Goal: Transaction & Acquisition: Obtain resource

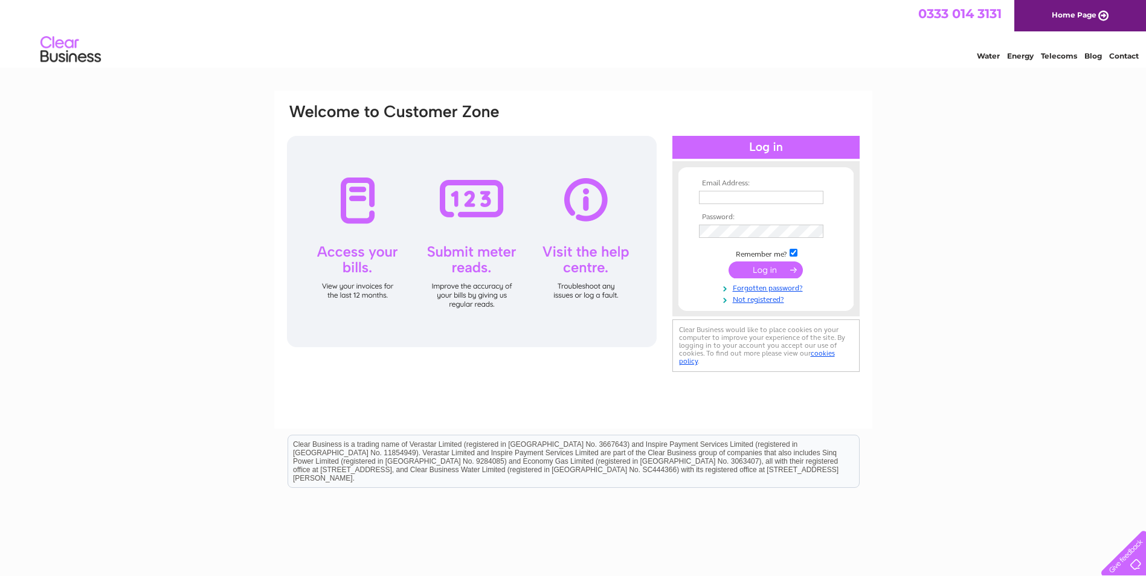
type input "[EMAIL_ADDRESS][DOMAIN_NAME]"
click at [775, 272] on input "submit" at bounding box center [765, 269] width 74 height 17
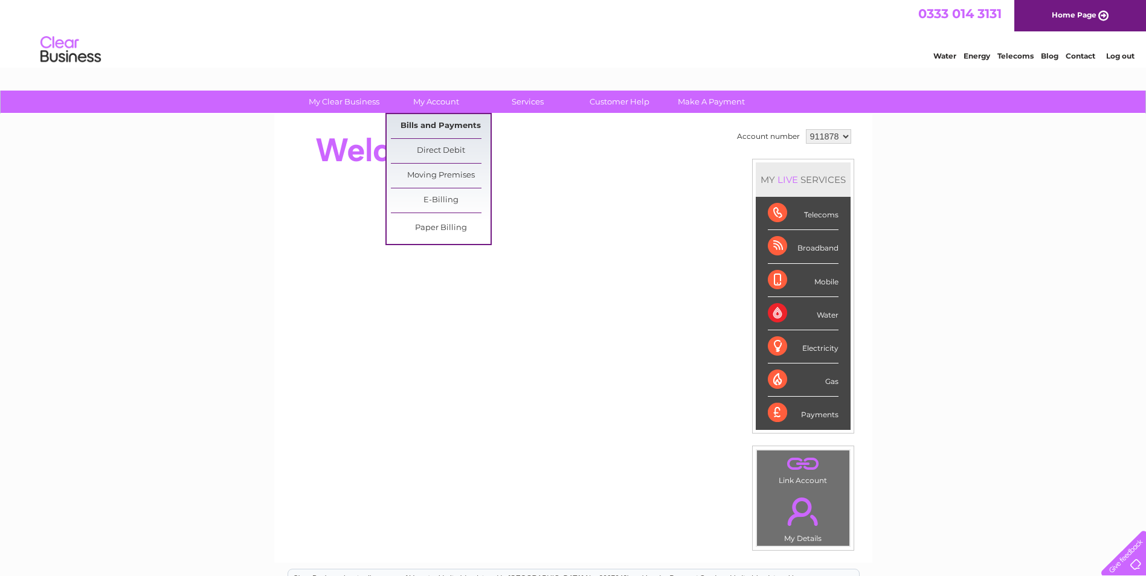
click at [436, 121] on link "Bills and Payments" at bounding box center [441, 126] width 100 height 24
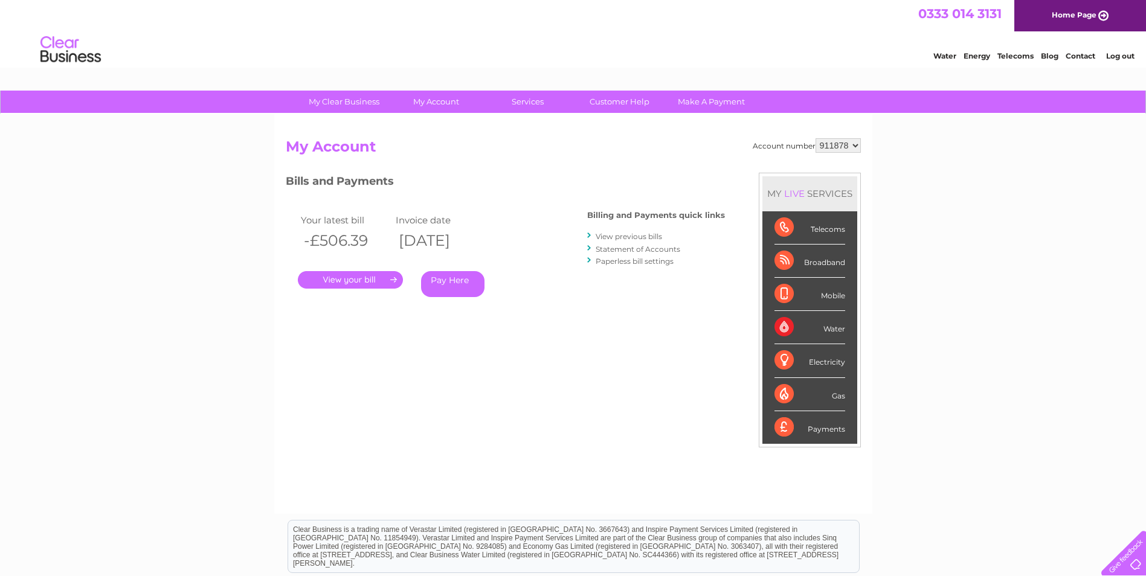
click at [346, 282] on link "." at bounding box center [350, 280] width 105 height 18
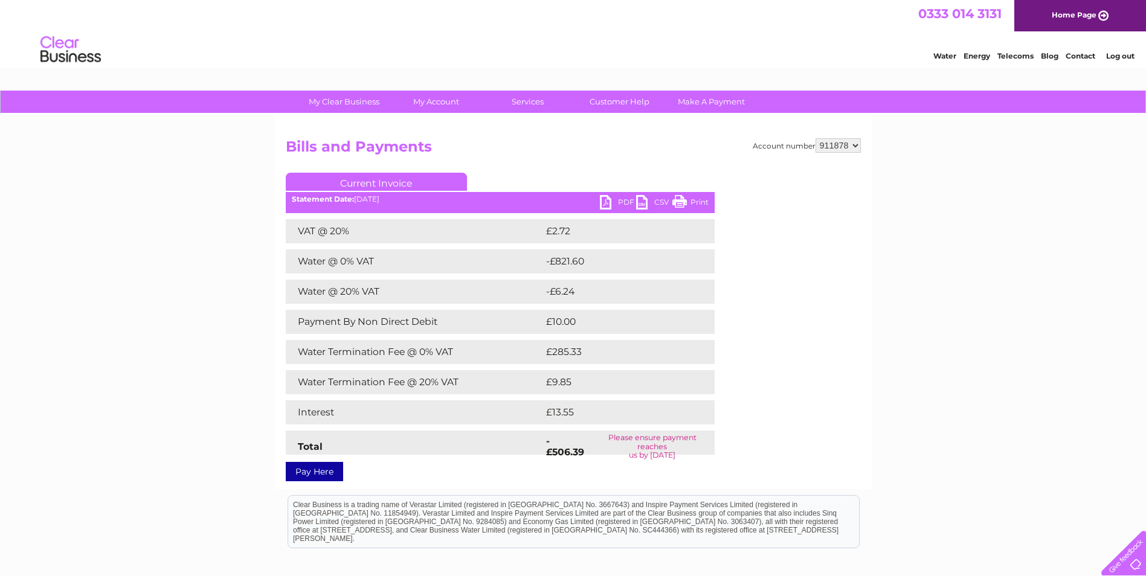
click at [624, 199] on link "PDF" at bounding box center [618, 204] width 36 height 18
